Goal: Learn about a topic

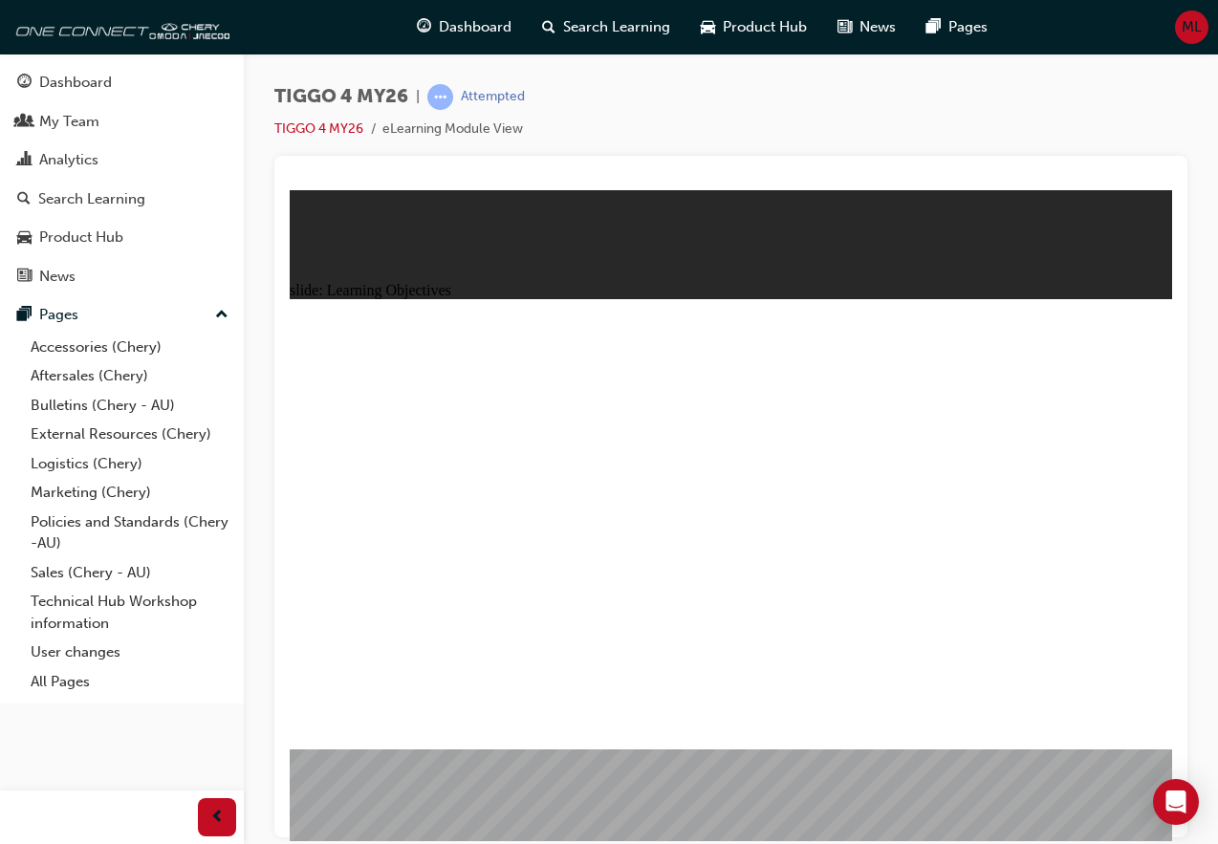
drag, startPoint x: 1134, startPoint y: 721, endPoint x: 1153, endPoint y: 735, distance: 23.9
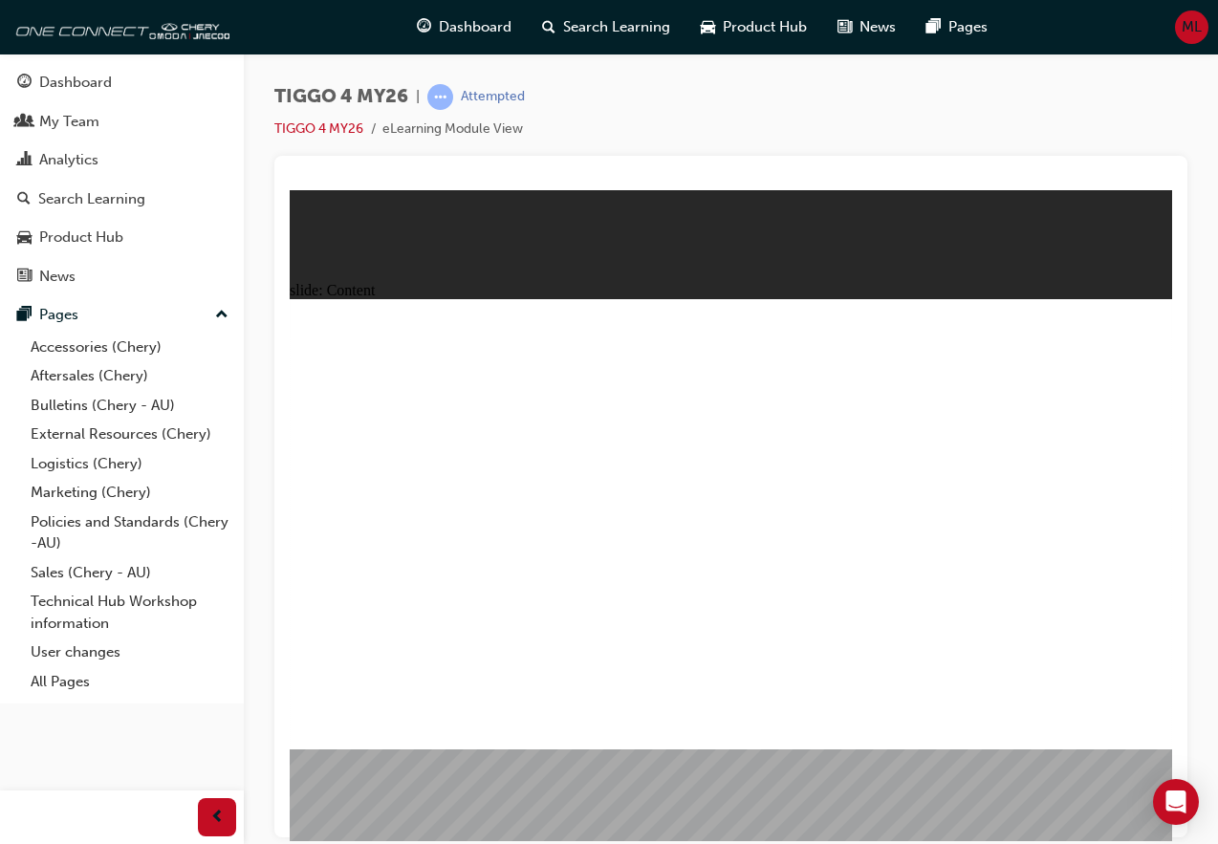
drag, startPoint x: 888, startPoint y: 384, endPoint x: 894, endPoint y: 366, distance: 19.0
